Goal: Task Accomplishment & Management: Manage account settings

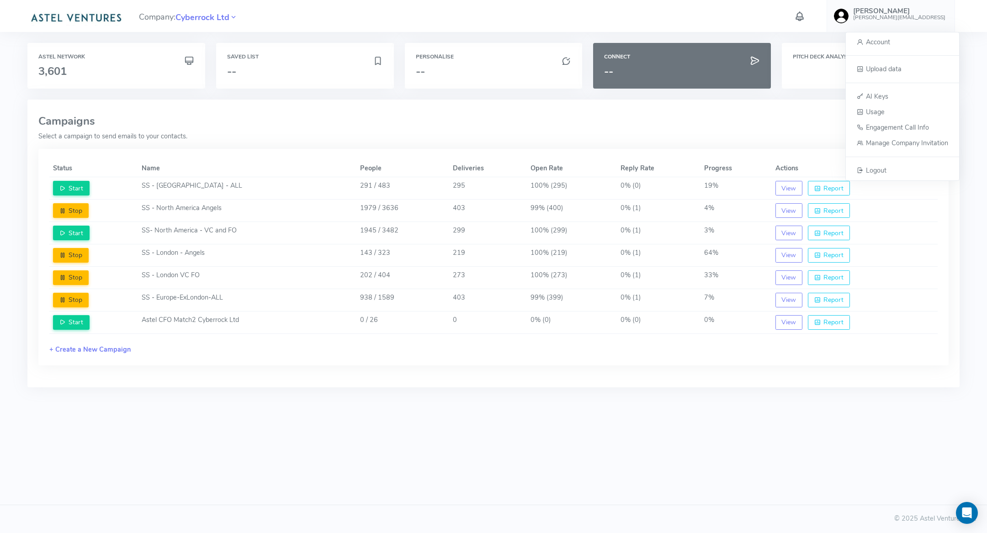
click at [879, 168] on span "Logout" at bounding box center [876, 169] width 21 height 9
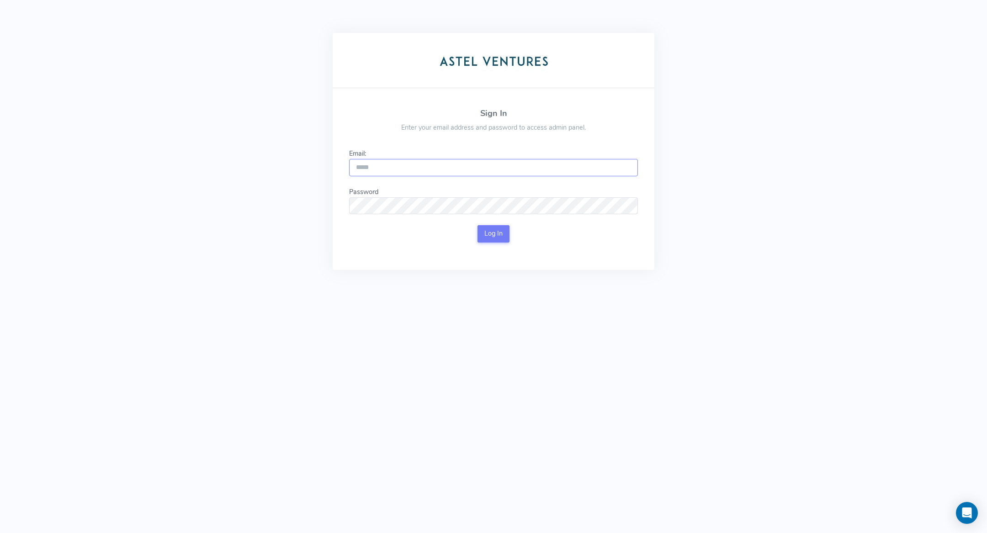
type input "**********"
click at [491, 240] on button "Log In" at bounding box center [493, 233] width 32 height 17
